Goal: Task Accomplishment & Management: Manage account settings

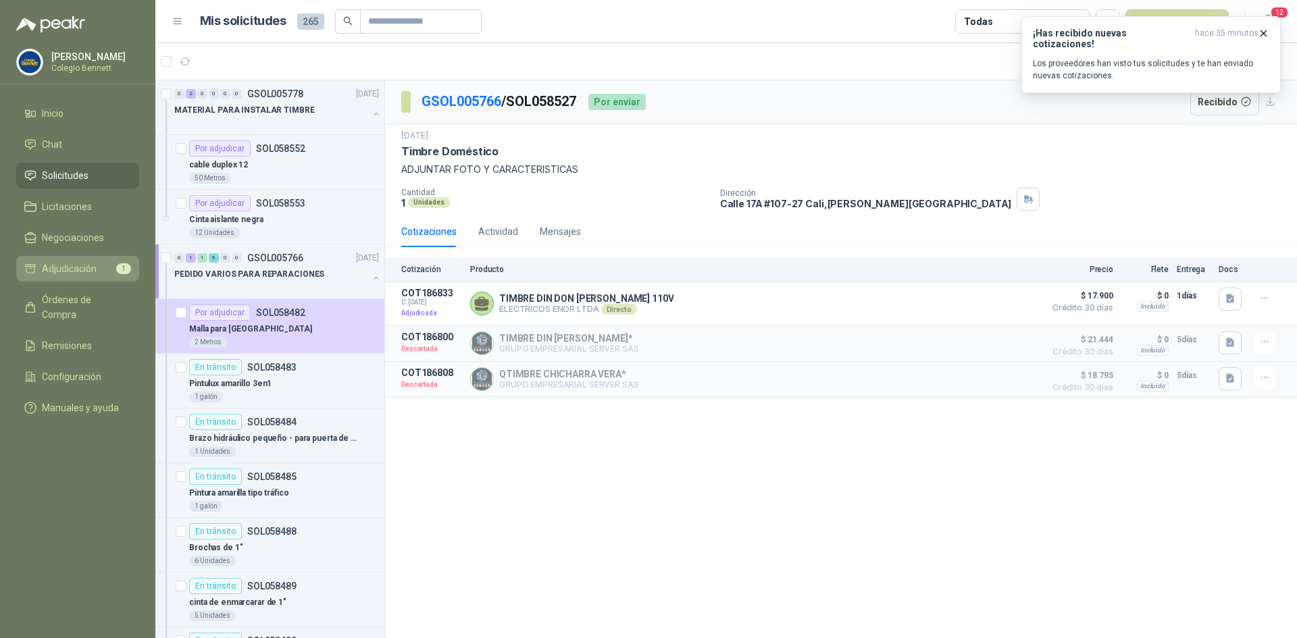
click at [59, 265] on span "Adjudicación" at bounding box center [69, 268] width 55 height 15
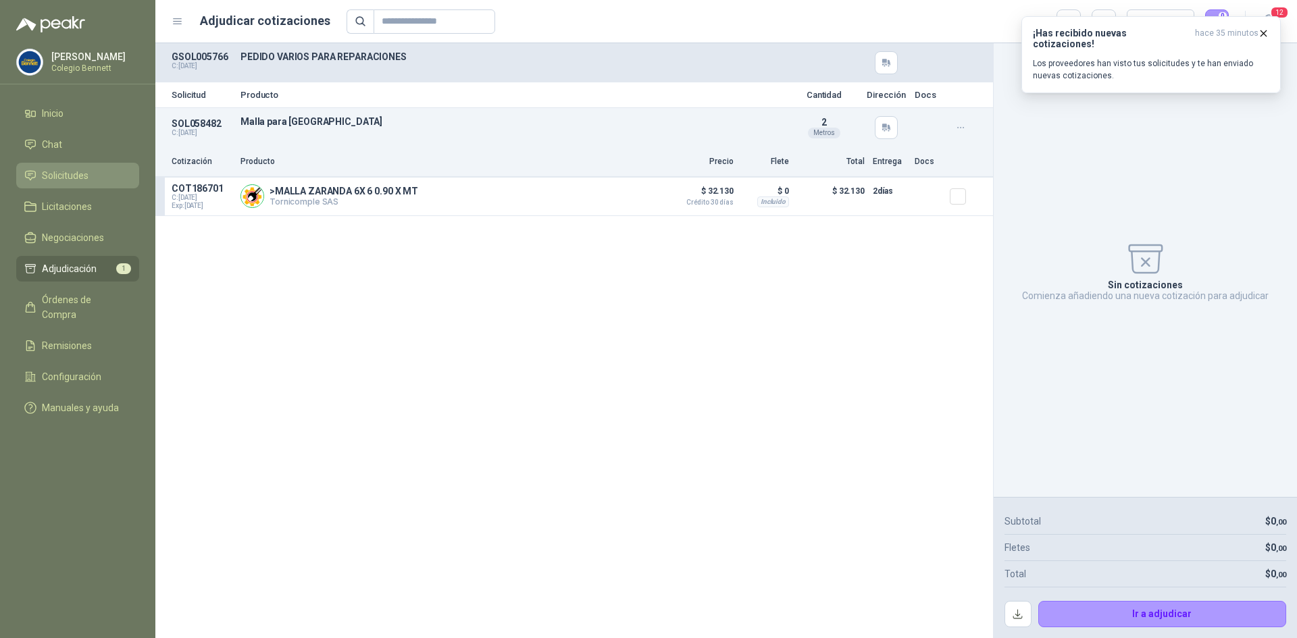
click at [50, 176] on span "Solicitudes" at bounding box center [65, 175] width 47 height 15
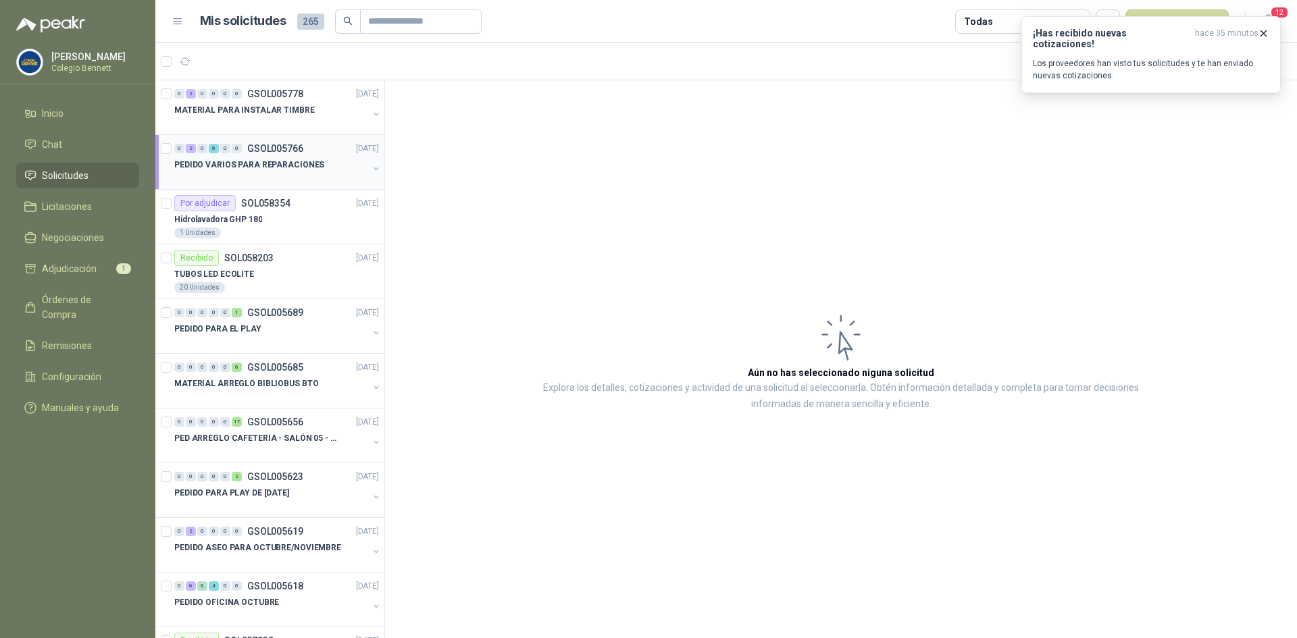
click at [303, 172] on div "PEDIDO VARIOS PARA REPARACIONES" at bounding box center [271, 165] width 194 height 16
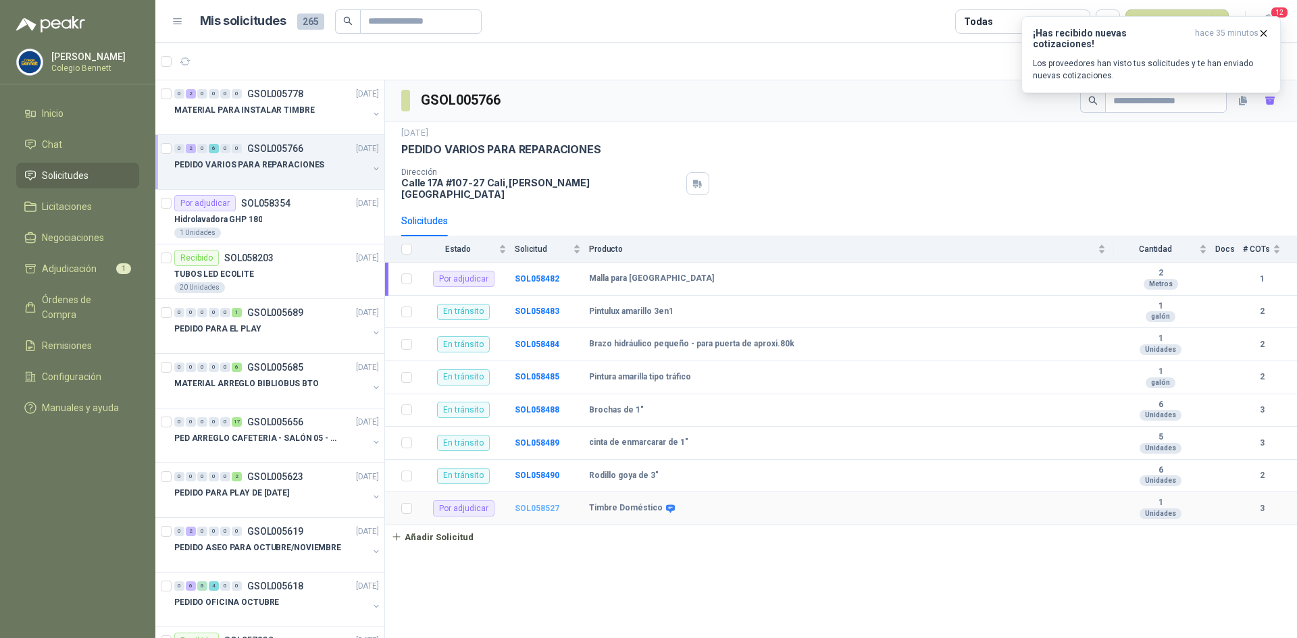
click at [526, 504] on b "SOL058527" at bounding box center [537, 508] width 45 height 9
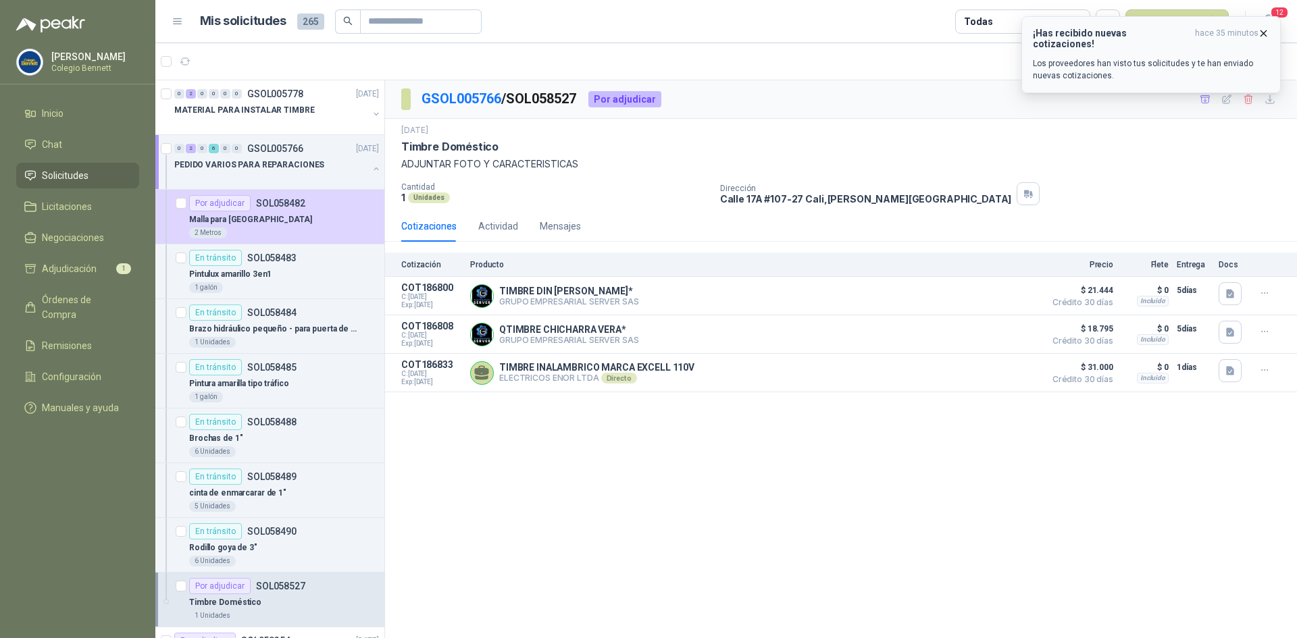
click at [1262, 29] on icon "button" at bounding box center [1263, 33] width 11 height 11
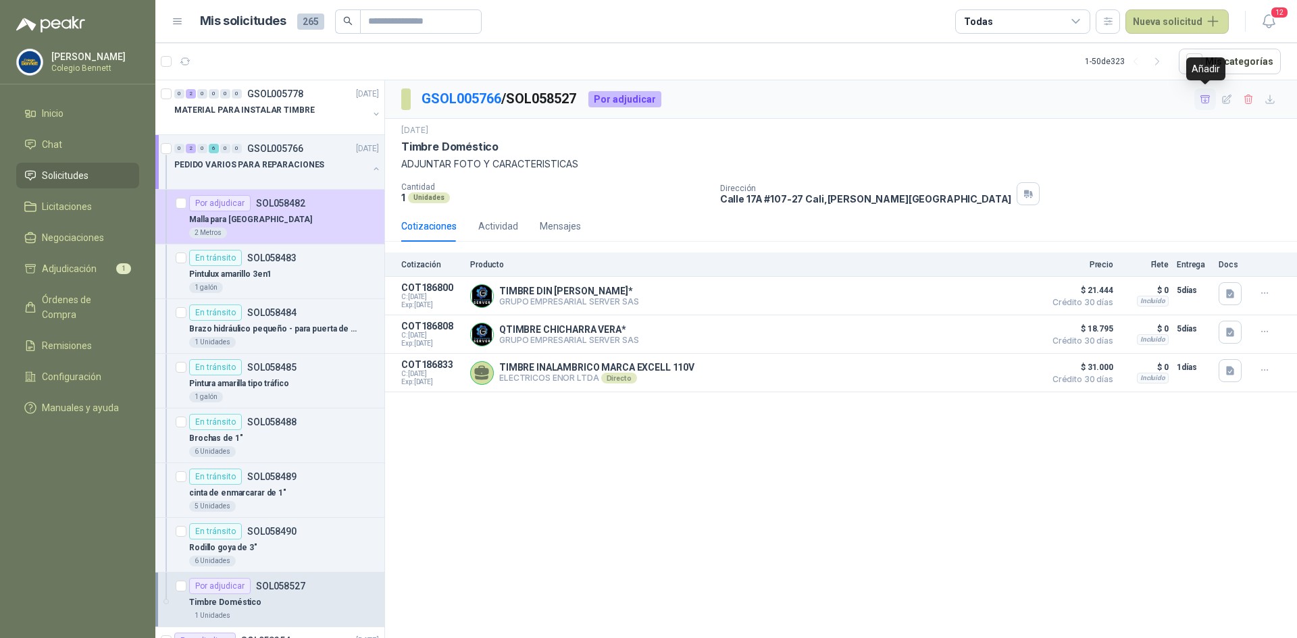
click at [1202, 101] on icon "button" at bounding box center [1204, 98] width 9 height 7
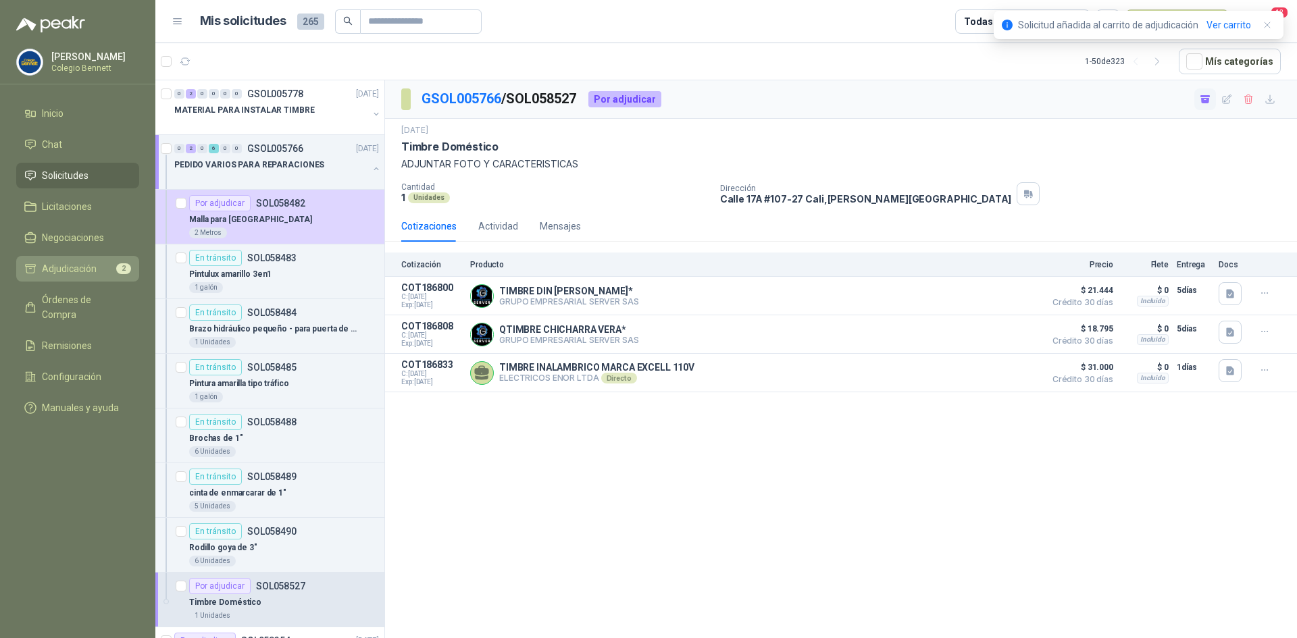
click at [91, 273] on span "Adjudicación" at bounding box center [69, 268] width 55 height 15
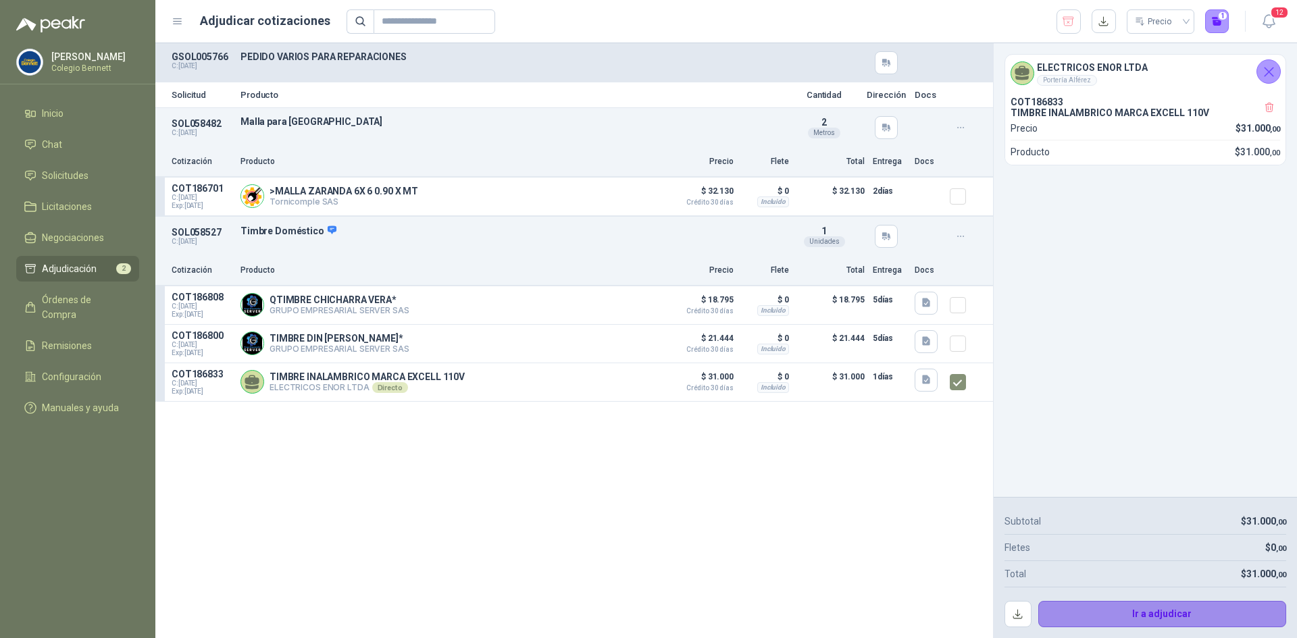
click at [1129, 611] on button "Ir a adjudicar" at bounding box center [1162, 614] width 249 height 27
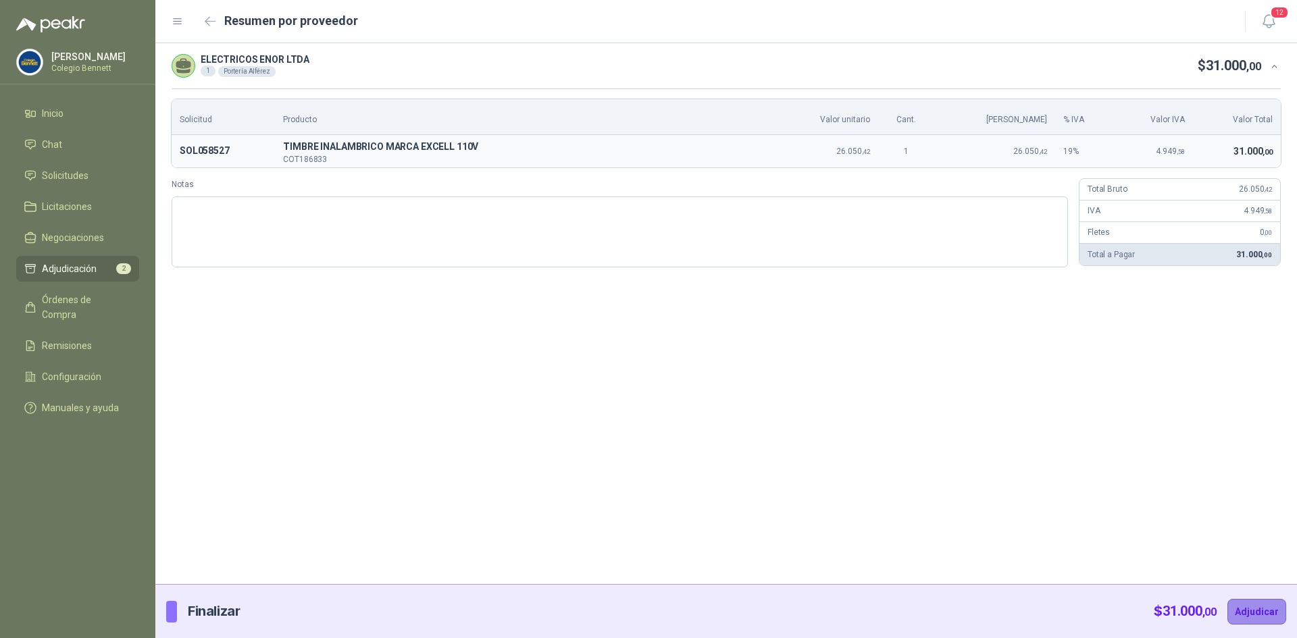
click at [1255, 609] on button "Adjudicar" at bounding box center [1256, 612] width 59 height 26
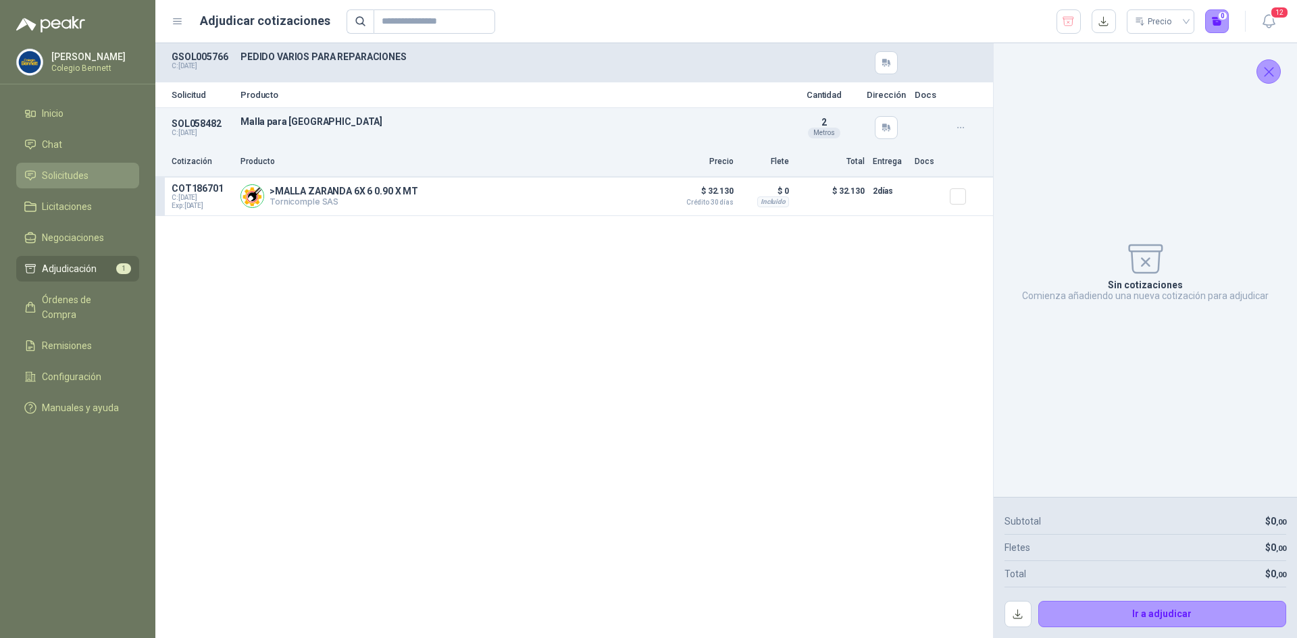
click at [42, 180] on span "Solicitudes" at bounding box center [65, 175] width 47 height 15
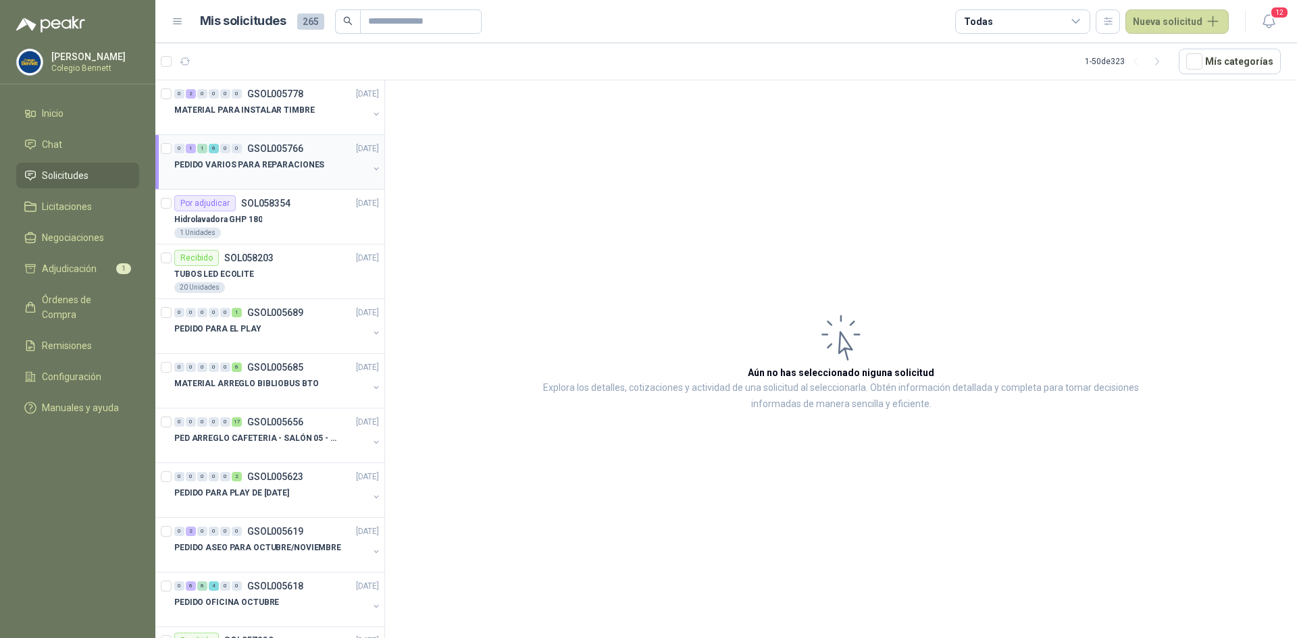
click at [242, 153] on div "0 1 1 6 0 0 GSOL005766 [DATE]" at bounding box center [277, 148] width 207 height 16
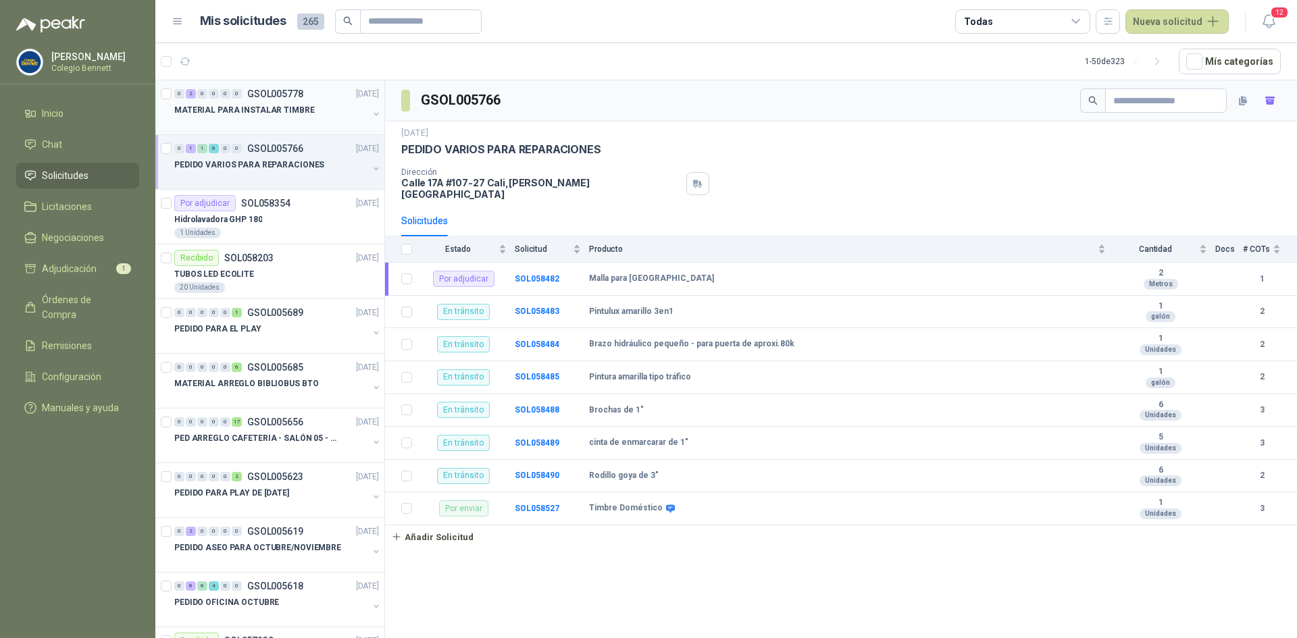
click at [285, 110] on p "MATERIAL PARA INSTALAR TIMBRE" at bounding box center [244, 110] width 140 height 13
